Goal: Check status

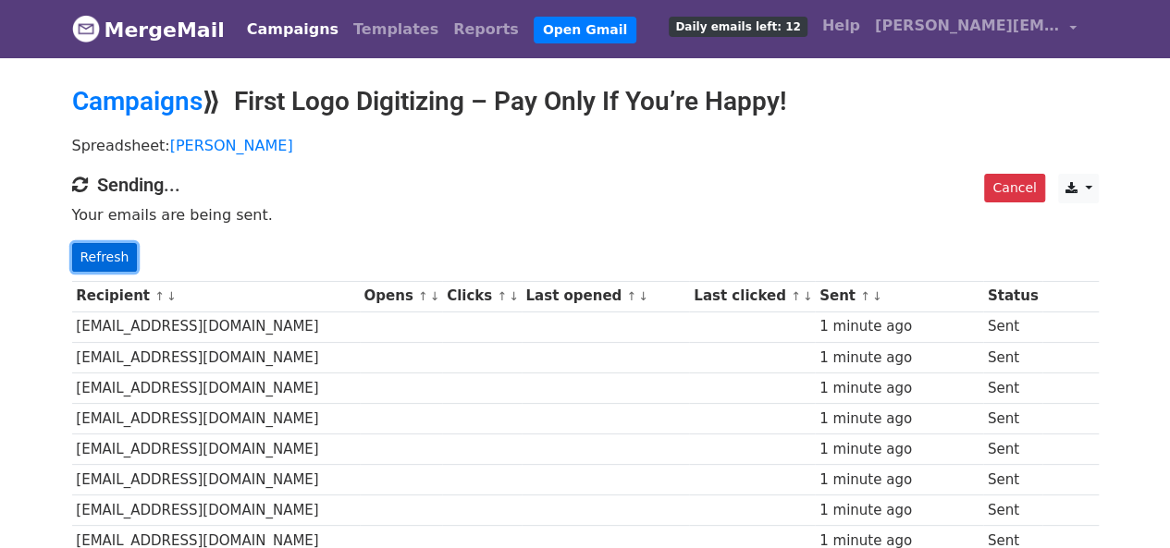
click at [114, 256] on link "Refresh" at bounding box center [105, 257] width 66 height 29
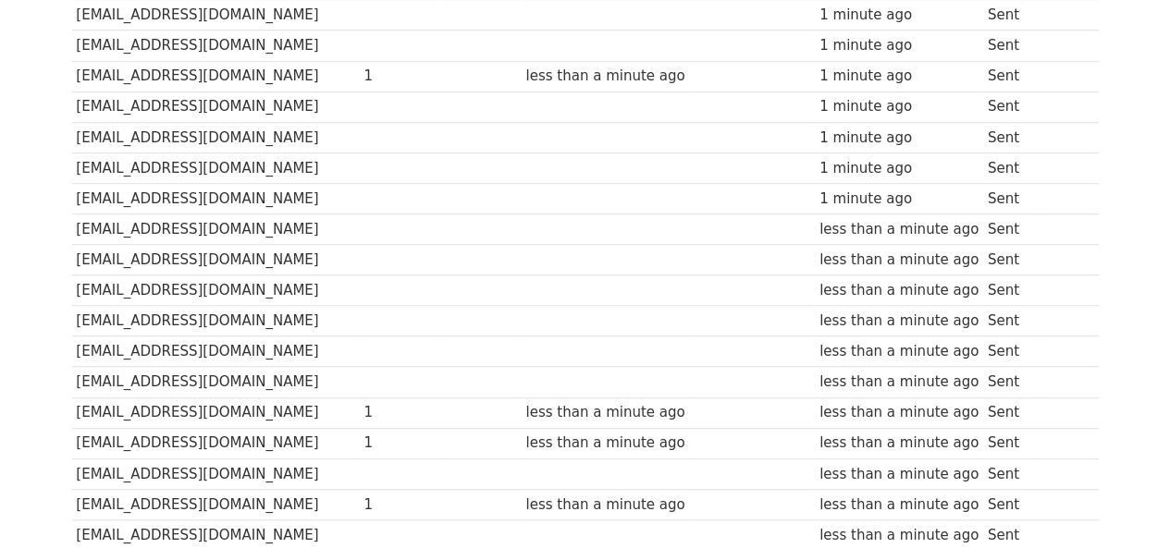
scroll to position [647, 0]
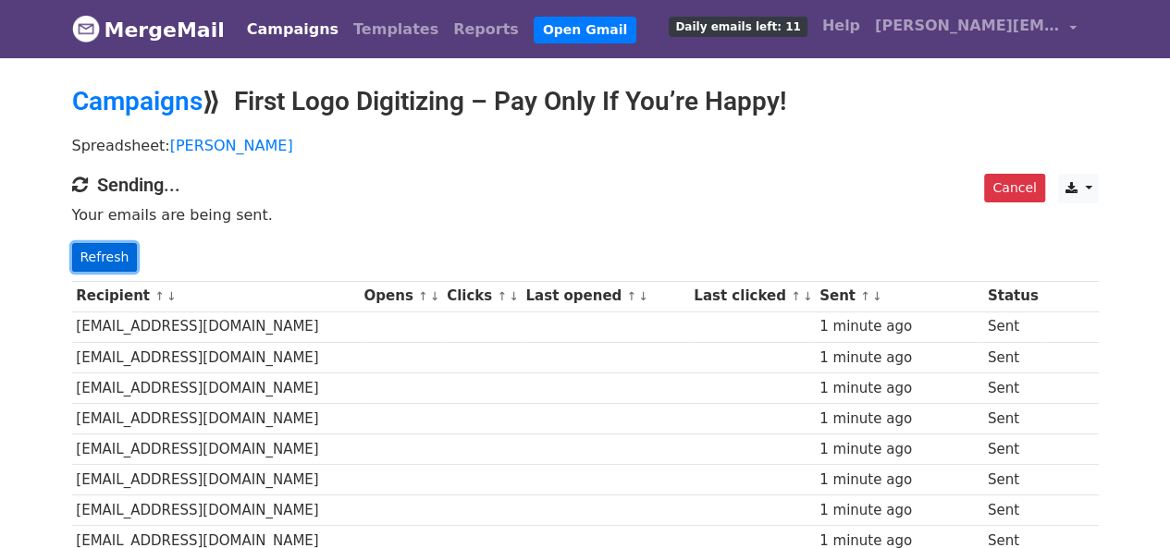
click at [116, 257] on link "Refresh" at bounding box center [105, 257] width 66 height 29
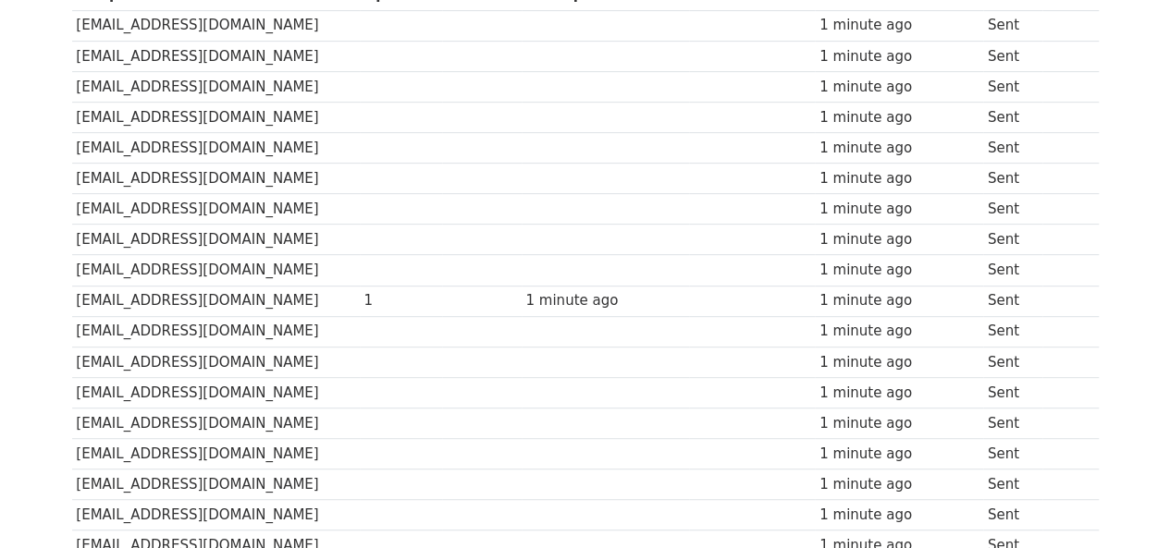
scroll to position [185, 0]
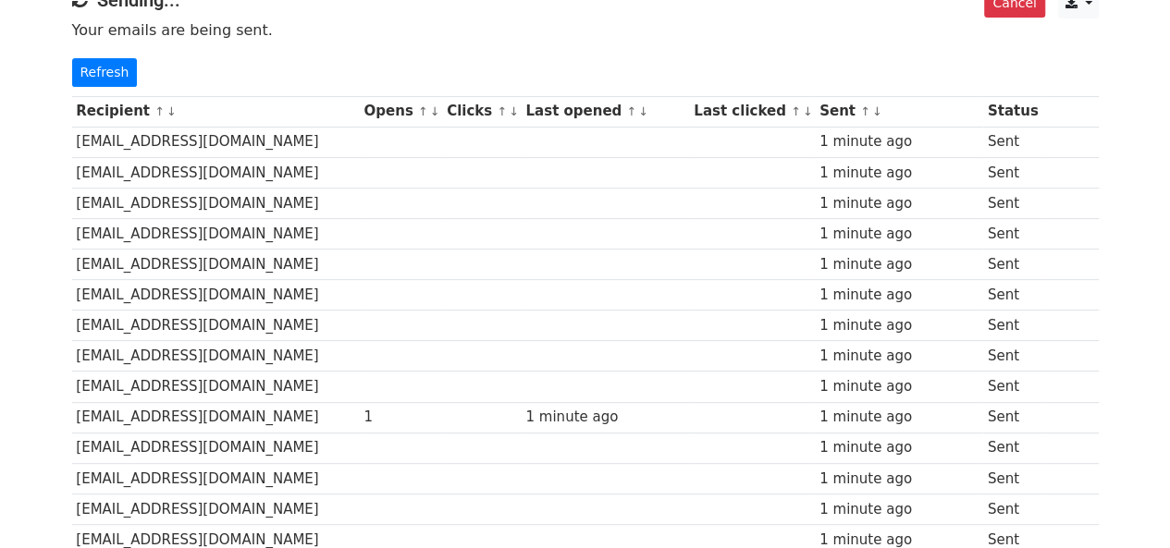
click at [117, 79] on link "Refresh" at bounding box center [105, 72] width 66 height 29
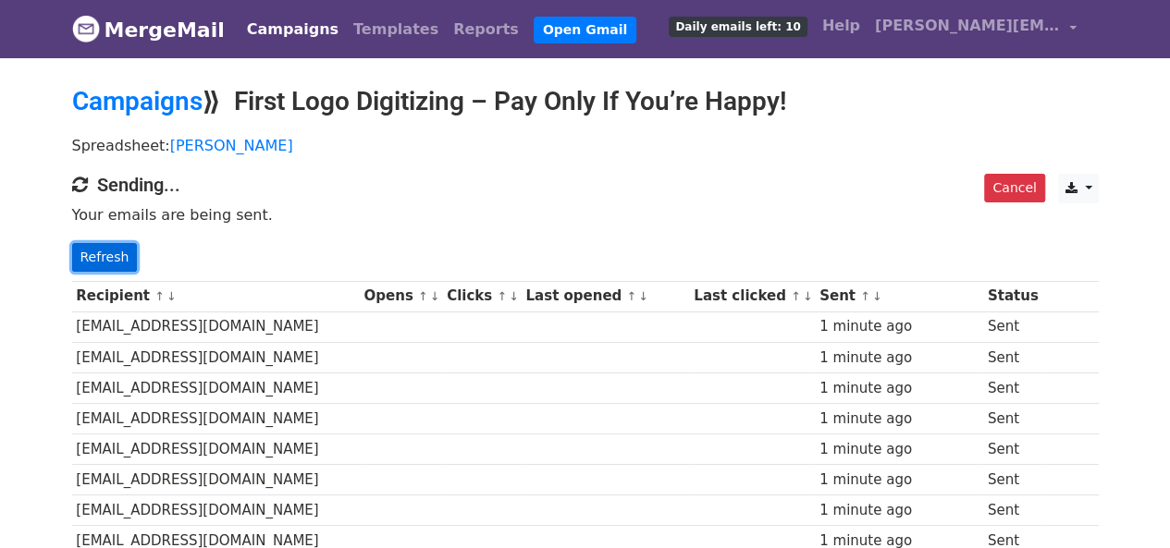
click at [120, 251] on link "Refresh" at bounding box center [105, 257] width 66 height 29
click at [118, 252] on link "Refresh" at bounding box center [105, 257] width 66 height 29
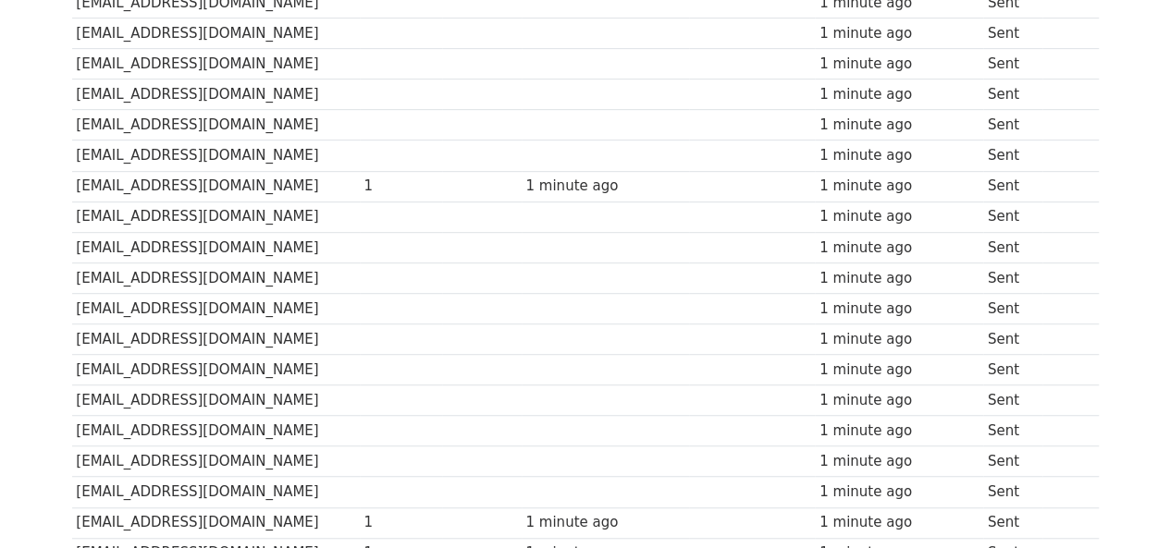
scroll to position [555, 0]
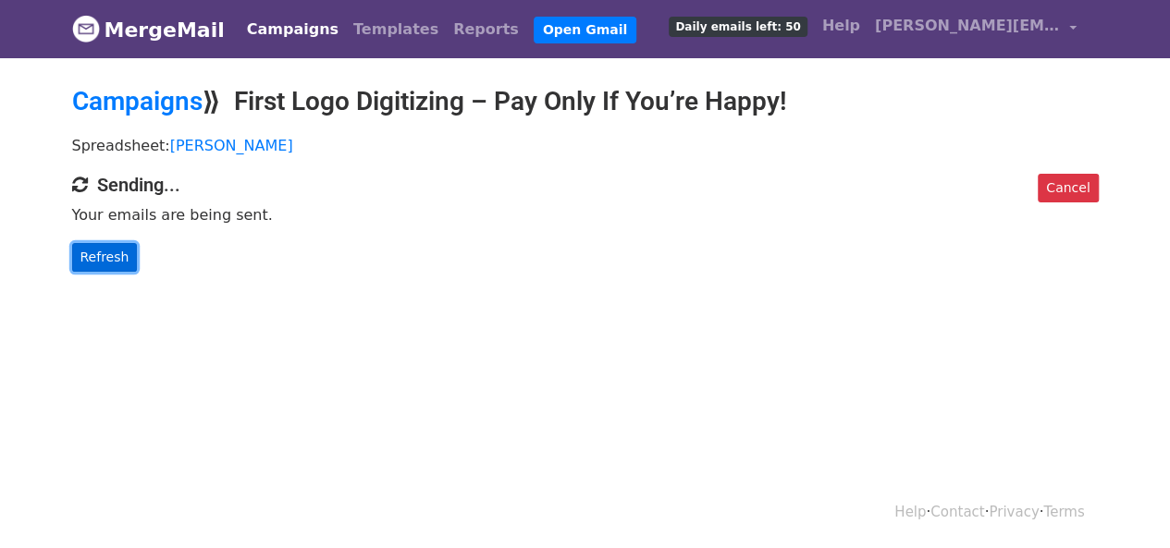
click at [109, 252] on link "Refresh" at bounding box center [105, 257] width 66 height 29
